Goal: Check status: Check status

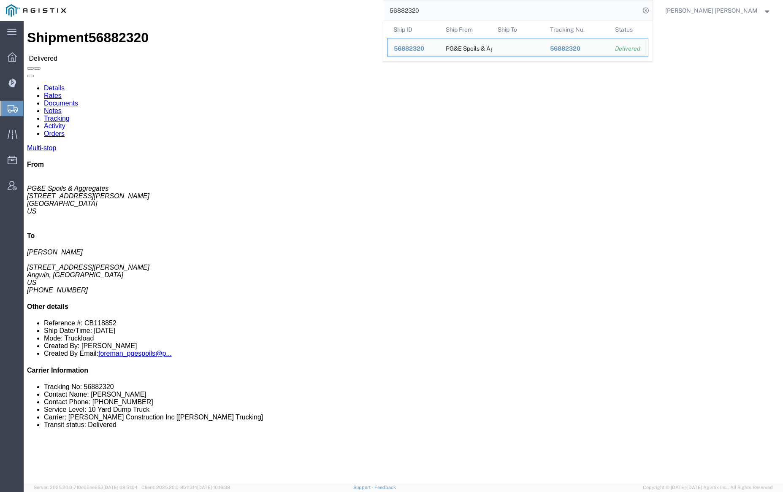
click at [439, 12] on input "56882320" at bounding box center [511, 10] width 257 height 20
click at [447, 12] on input "56882320" at bounding box center [511, 10] width 257 height 20
paste input "444382"
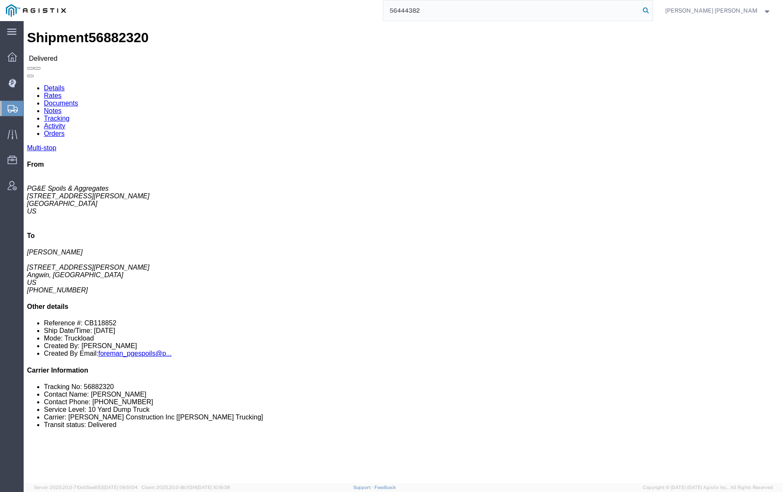
click at [652, 8] on icon at bounding box center [646, 11] width 12 height 12
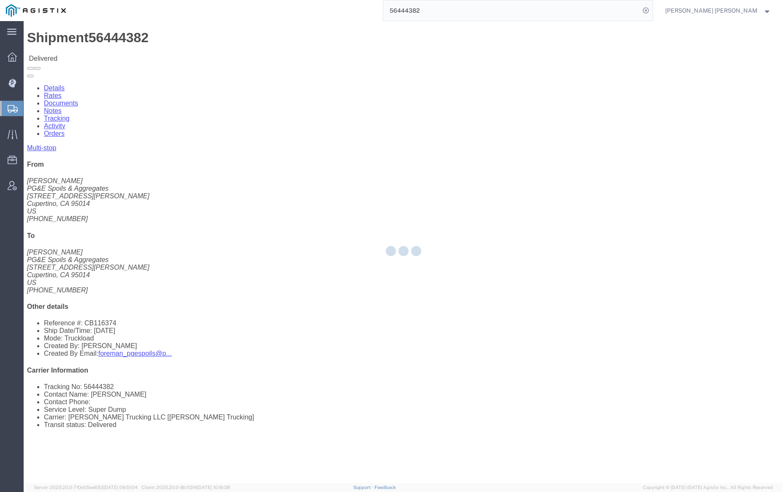
click at [119, 49] on div at bounding box center [404, 252] width 760 height 462
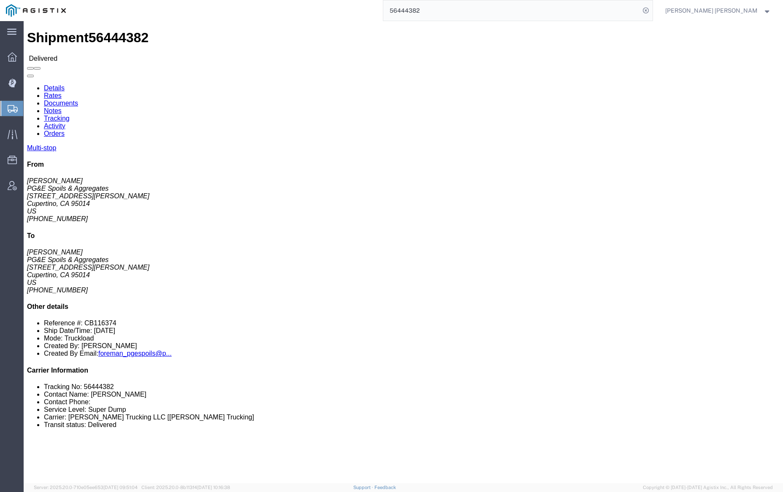
click link "Documents"
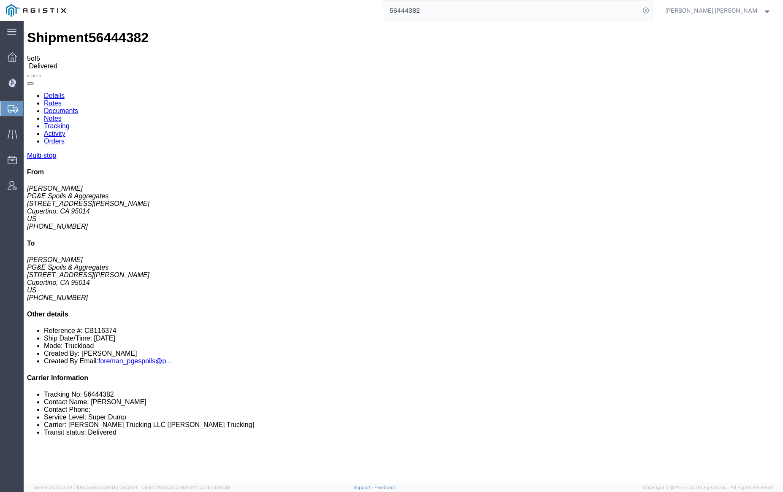
click at [452, 5] on input "56444382" at bounding box center [511, 10] width 257 height 20
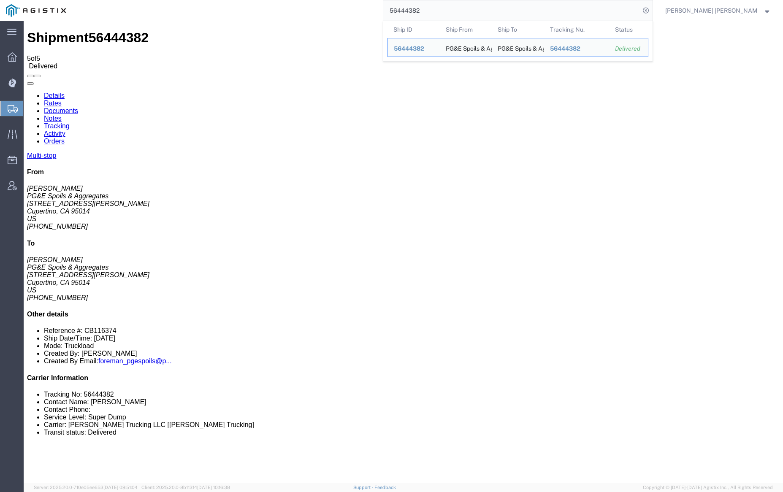
click at [452, 5] on input "56444382" at bounding box center [511, 10] width 257 height 20
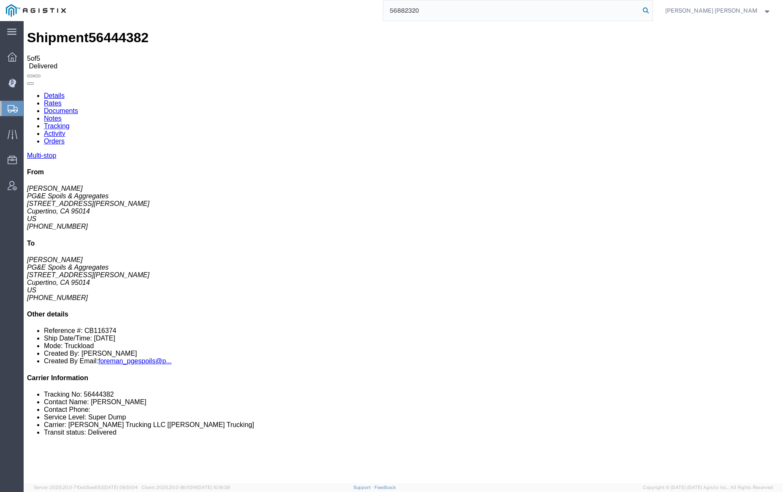
type input "56882320"
click at [652, 9] on icon at bounding box center [646, 11] width 12 height 12
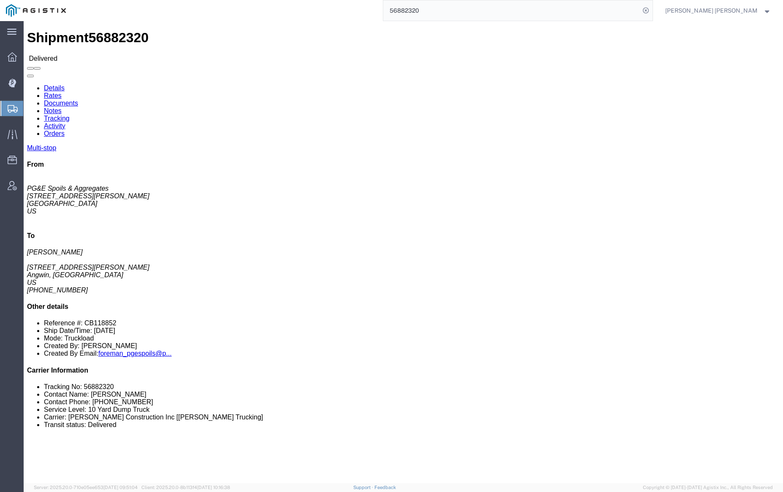
click link "Documents"
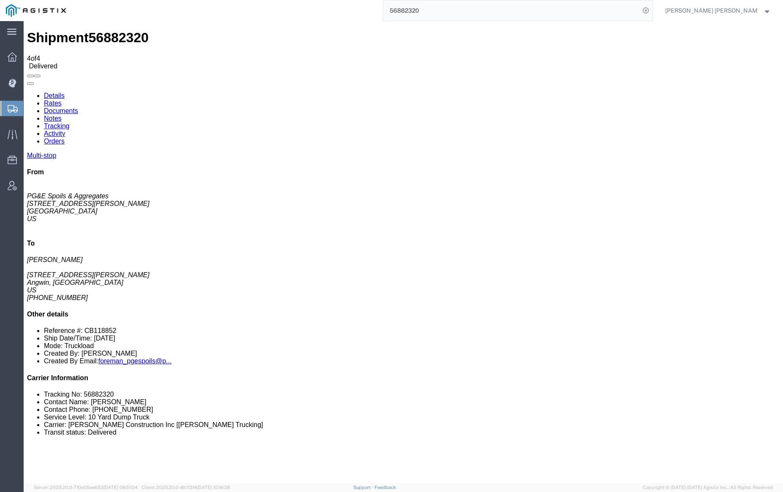
click at [78, 107] on link "Documents" at bounding box center [61, 110] width 34 height 7
